Goal: Task Accomplishment & Management: Manage account settings

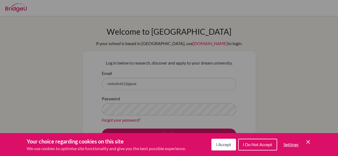
click at [307, 142] on icon "Cookie Control Close Icon" at bounding box center [308, 142] width 6 height 6
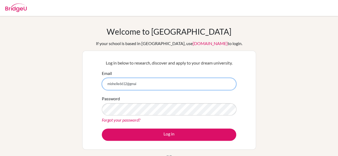
click at [149, 83] on input "mishelle6612@gmai" at bounding box center [169, 84] width 134 height 12
type input "[EMAIL_ADDRESS][DOMAIN_NAME]"
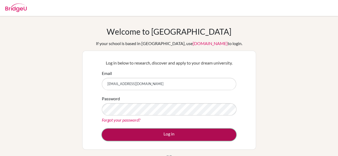
click at [176, 136] on button "Log in" at bounding box center [169, 135] width 134 height 12
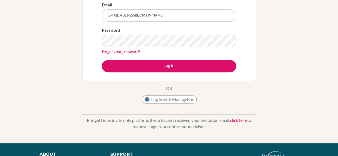
scroll to position [70, 0]
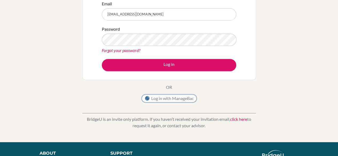
click at [173, 97] on button "Log in with ManageBac" at bounding box center [169, 99] width 55 height 8
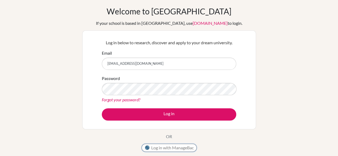
scroll to position [18, 0]
